Goal: Book appointment/travel/reservation

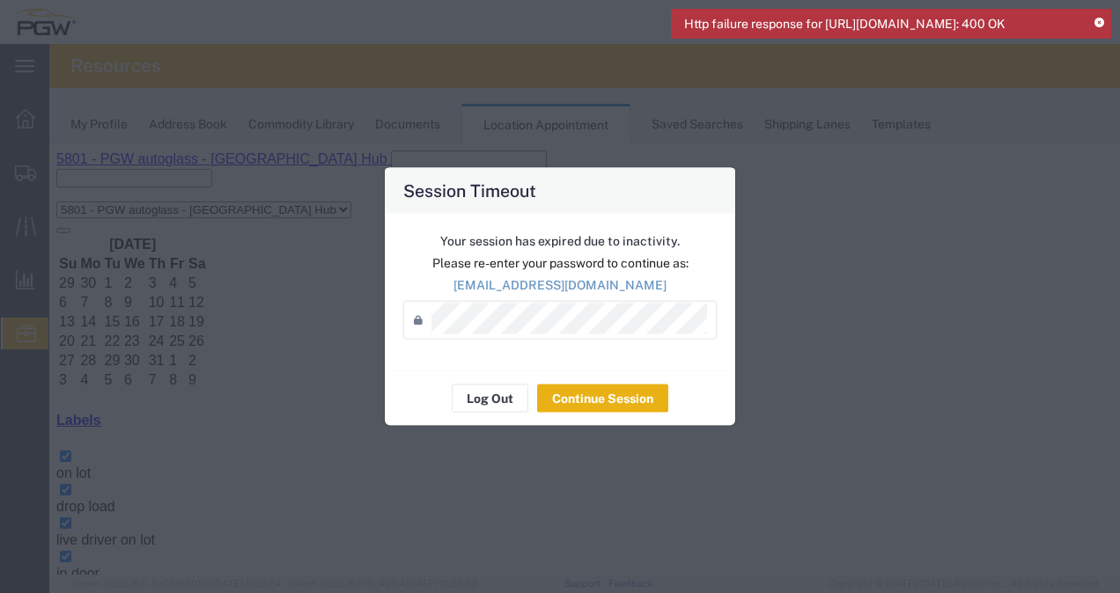
scroll to position [225, 0]
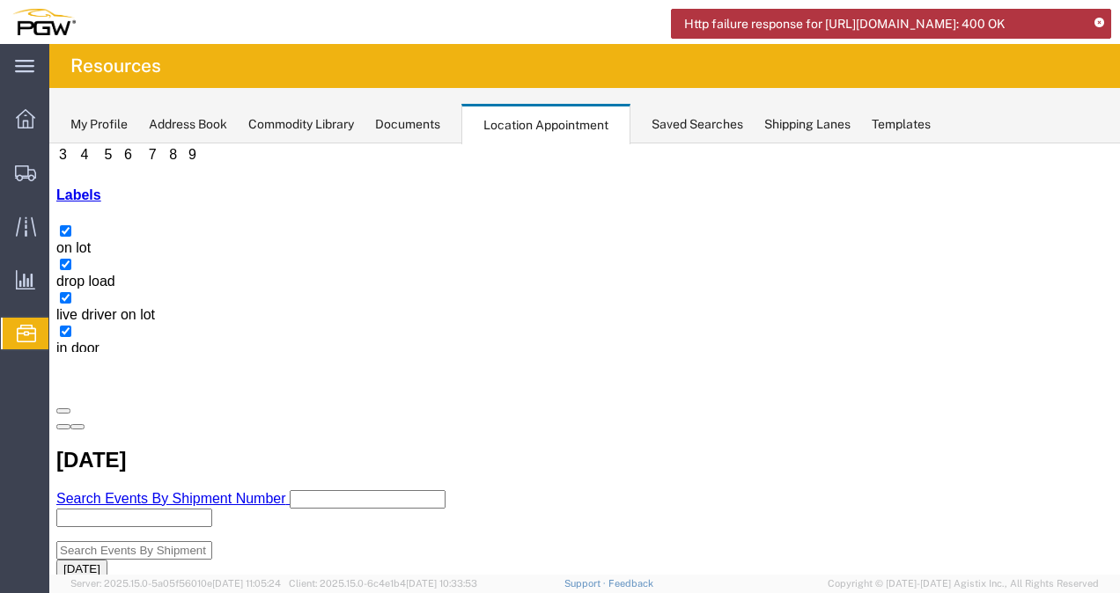
select select "1"
select select
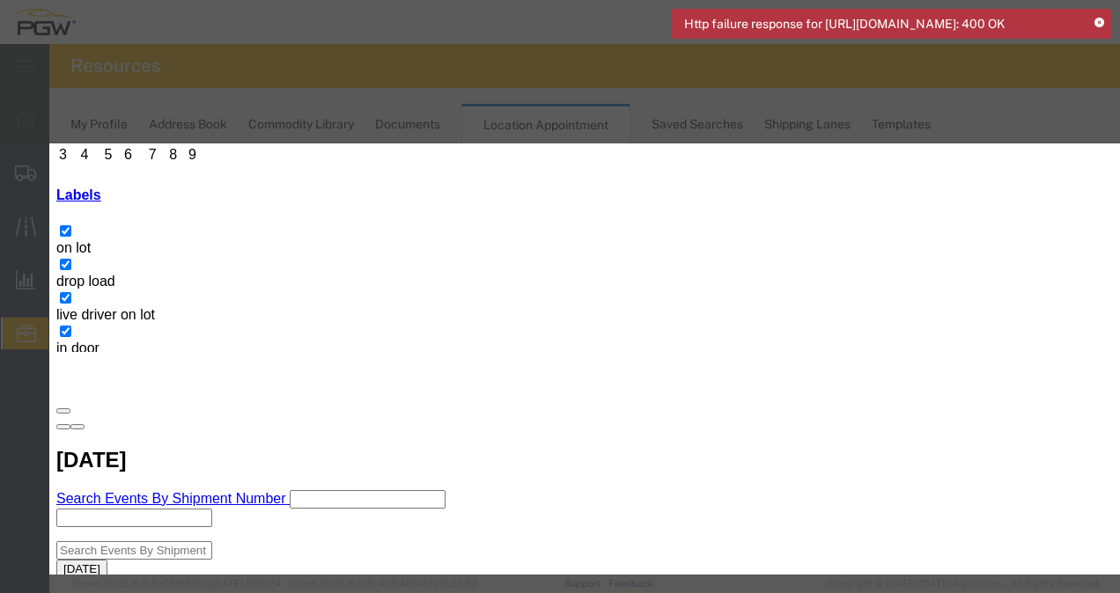
paste input "56516996"
type input "56516996(FGA)"
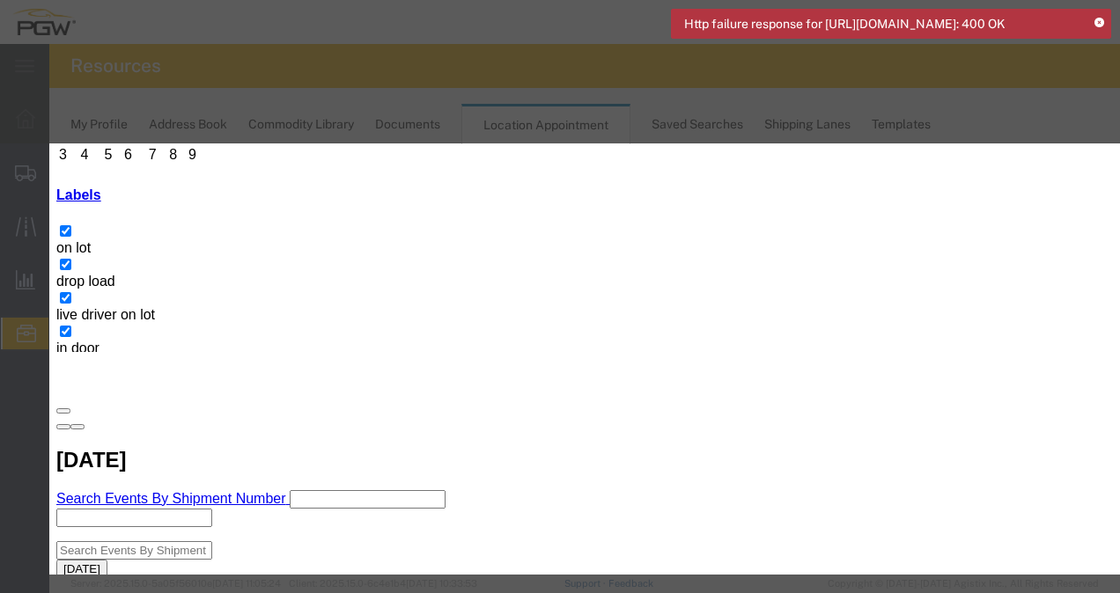
type input "10:00 a"
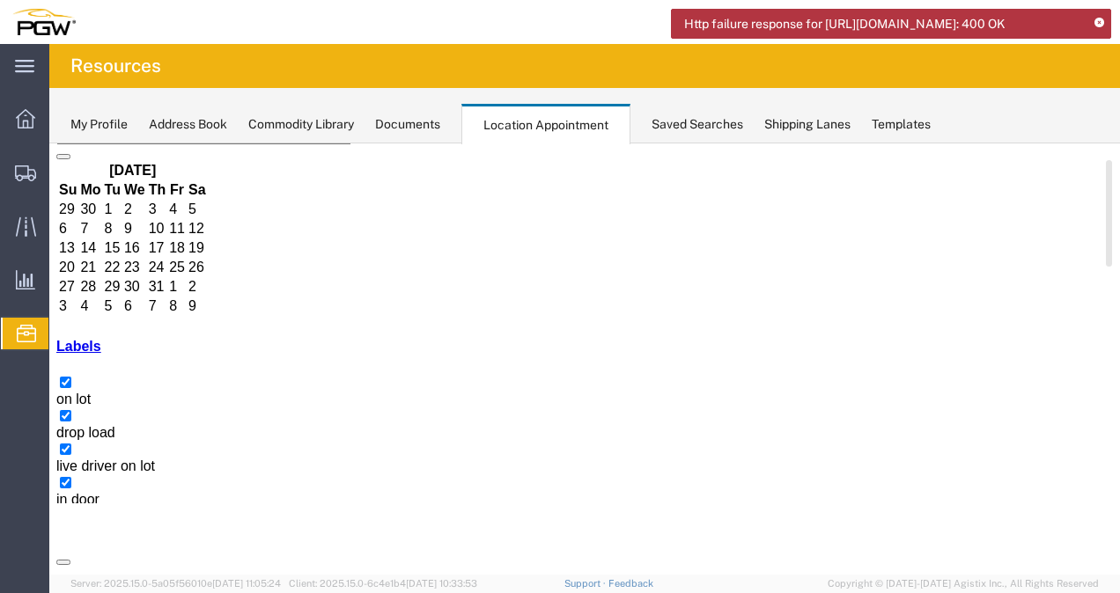
scroll to position [130, 0]
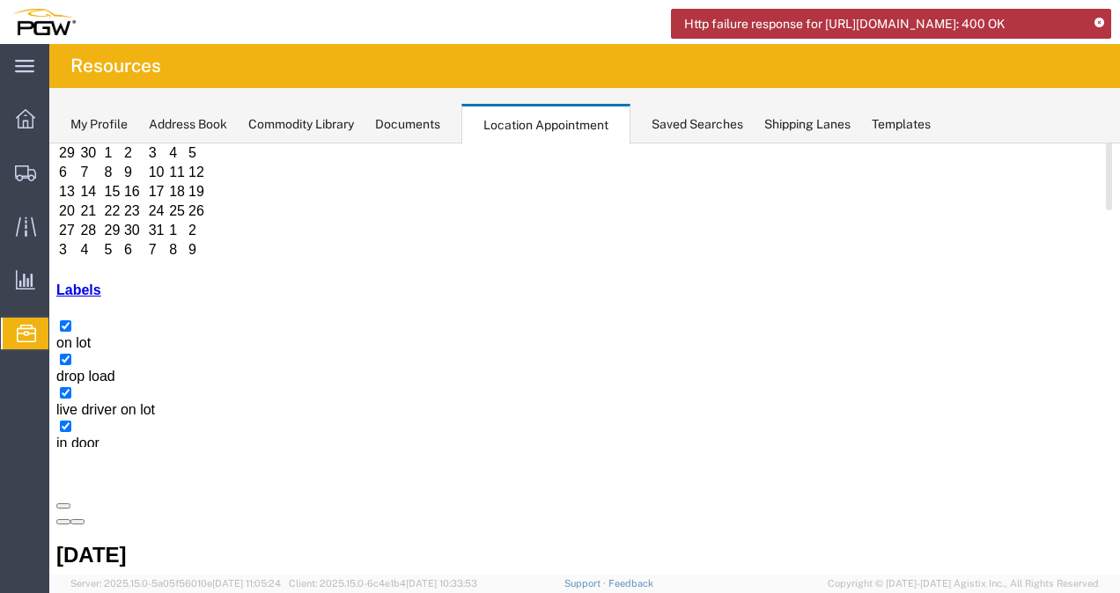
select select "1"
select select
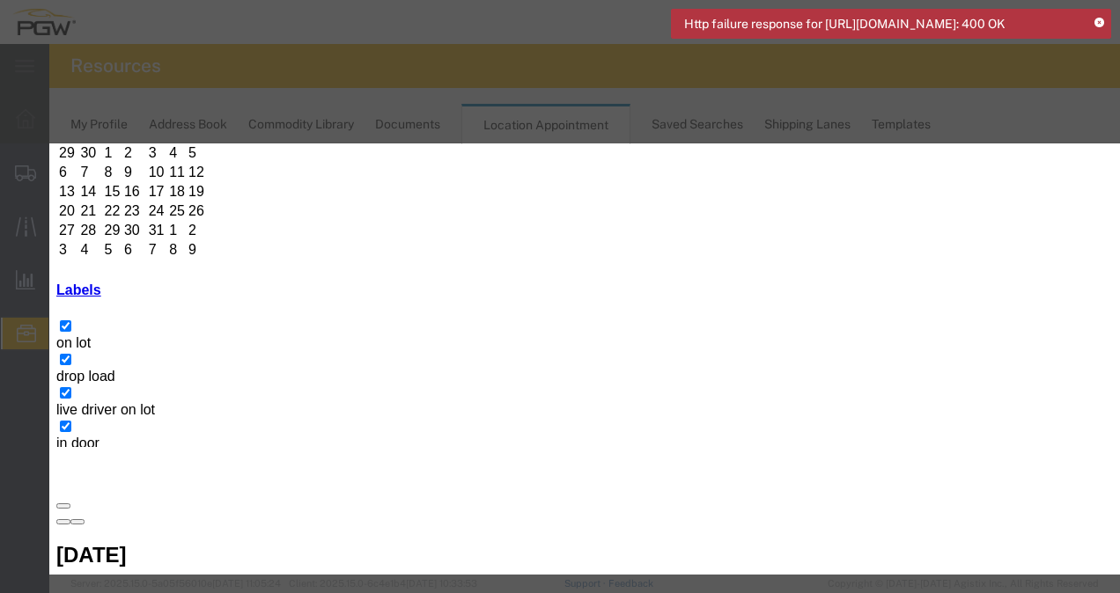
paste input "56525852"
type input "56525852"
